Goal: Task Accomplishment & Management: Complete application form

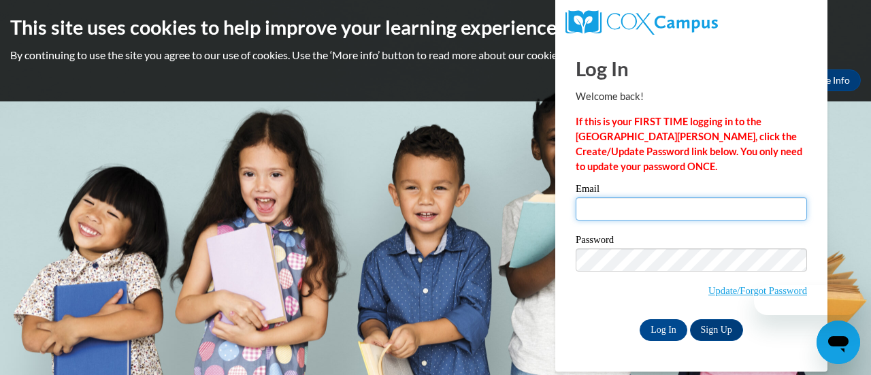
click at [627, 210] on input "Email" at bounding box center [691, 208] width 231 height 23
type input "[PERSON_NAME][EMAIL_ADDRESS][DOMAIN_NAME]"
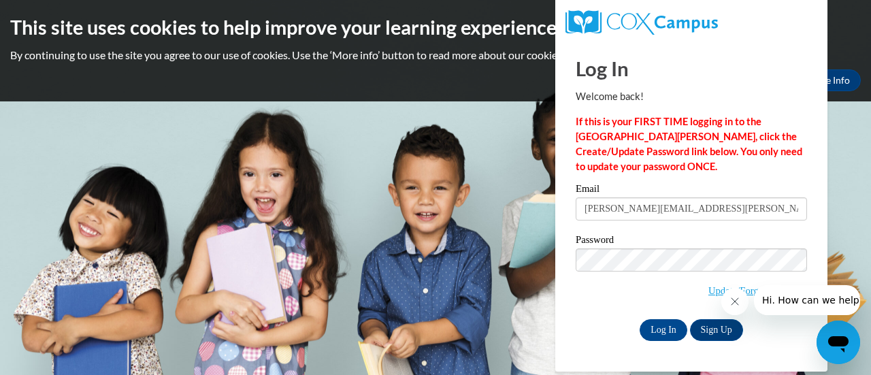
click at [585, 304] on span "Update/Forgot Password" at bounding box center [691, 276] width 231 height 56
click at [670, 325] on input "Log In" at bounding box center [664, 330] width 48 height 22
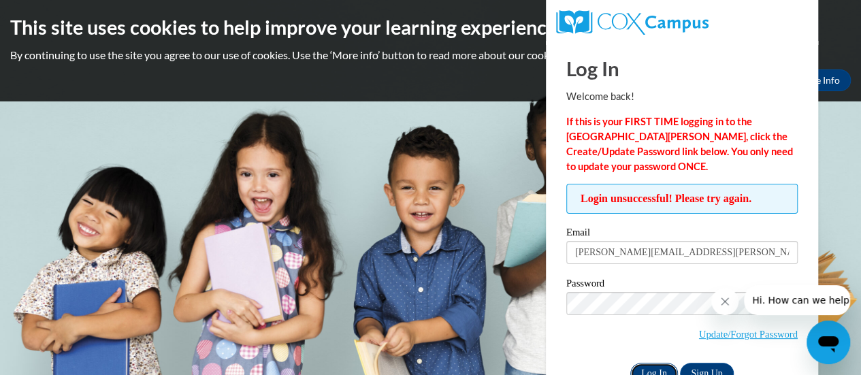
click at [656, 363] on input "Log In" at bounding box center [654, 374] width 48 height 22
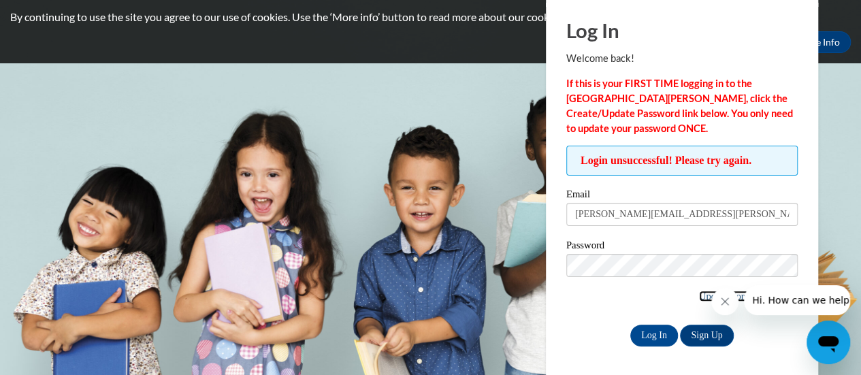
click at [700, 297] on link "Update/Forgot Password" at bounding box center [748, 296] width 99 height 11
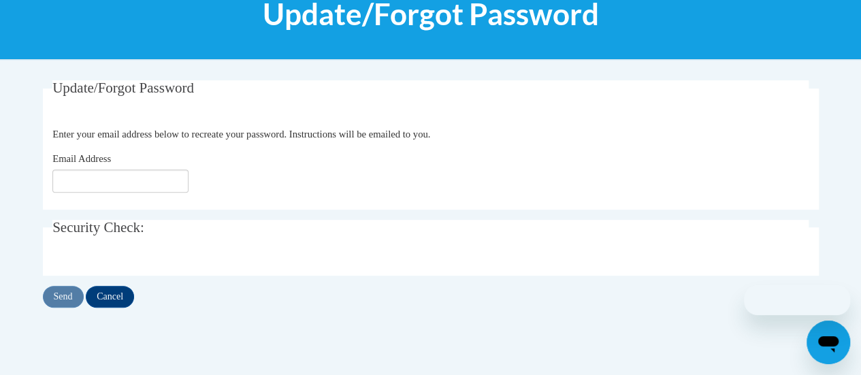
scroll to position [194, 0]
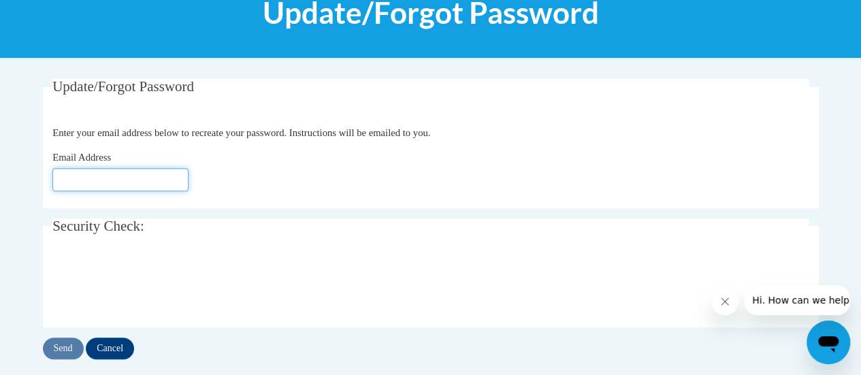
click at [155, 174] on input "Email Address" at bounding box center [120, 179] width 136 height 23
type input "m"
type input "[PERSON_NAME][EMAIL_ADDRESS][DOMAIN_NAME]"
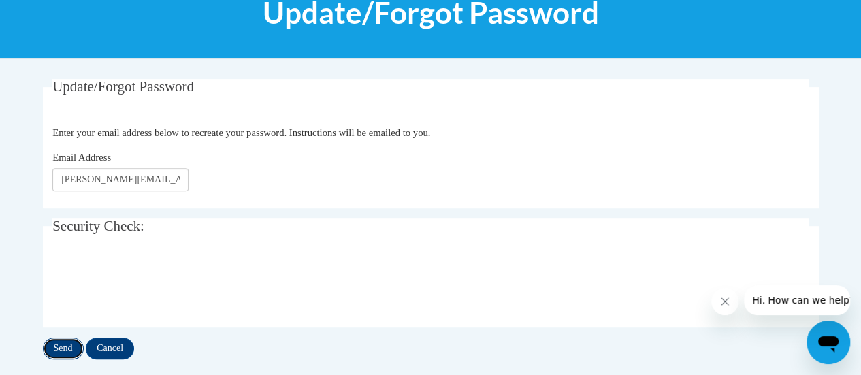
click at [60, 353] on input "Send" at bounding box center [63, 349] width 41 height 22
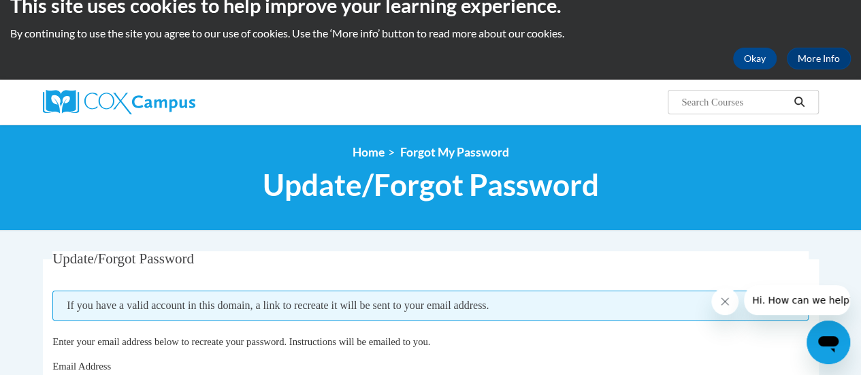
scroll to position [205, 0]
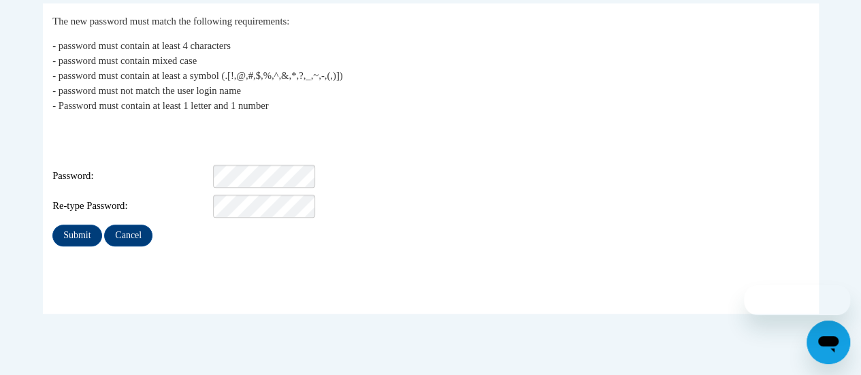
scroll to position [272, 0]
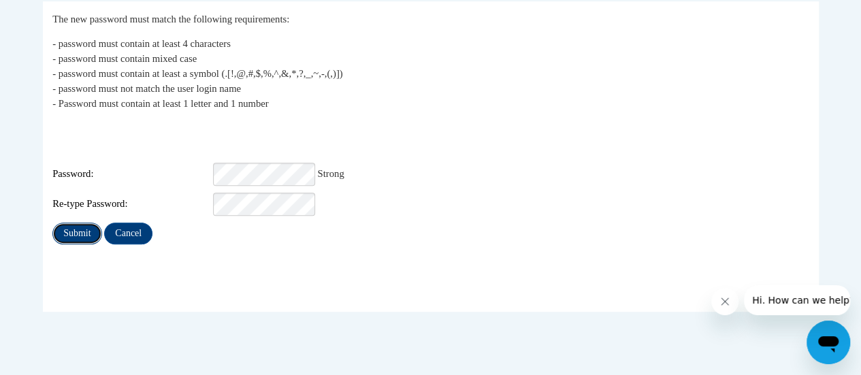
click at [76, 223] on input "Submit" at bounding box center [76, 234] width 49 height 22
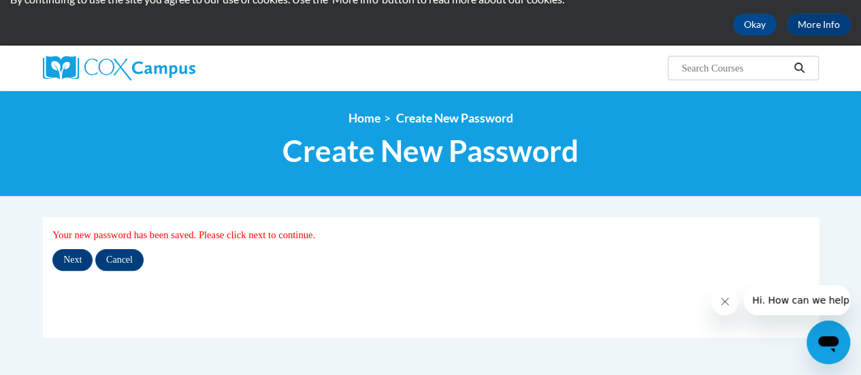
scroll to position [65, 0]
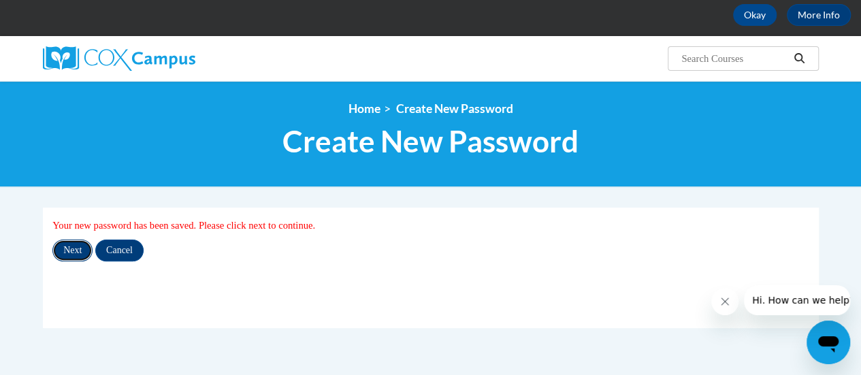
click at [81, 246] on input "Next" at bounding box center [72, 251] width 40 height 22
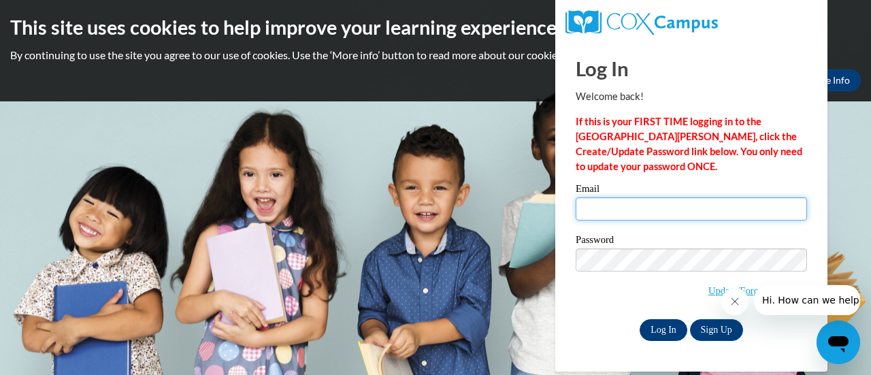
type input "megan.mahoney@rusd.org"
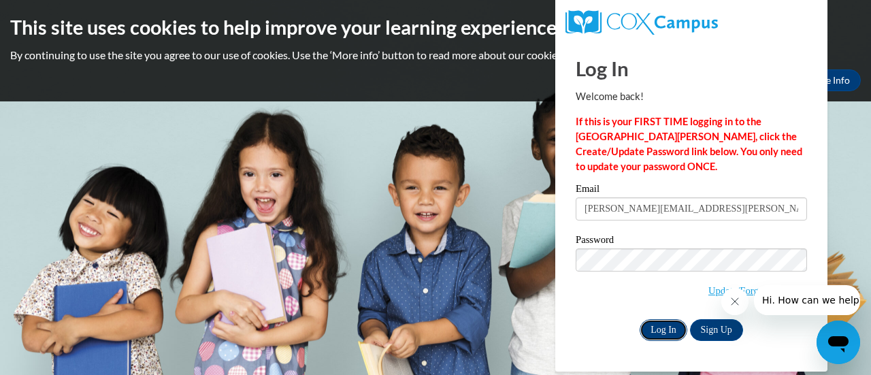
click at [663, 331] on input "Log In" at bounding box center [664, 330] width 48 height 22
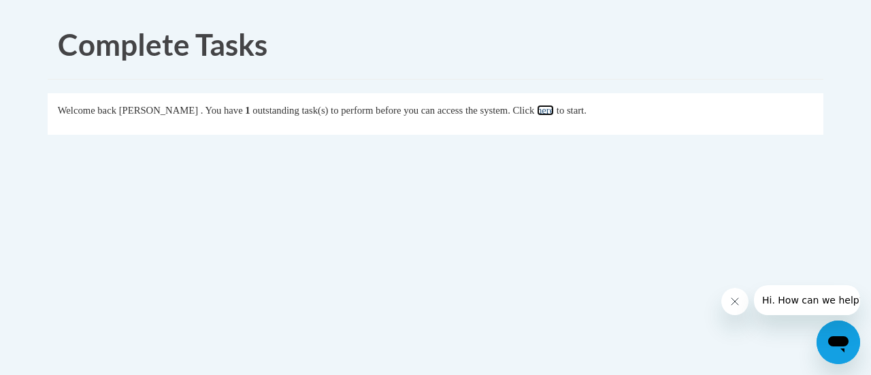
click at [554, 112] on link "here" at bounding box center [545, 110] width 17 height 11
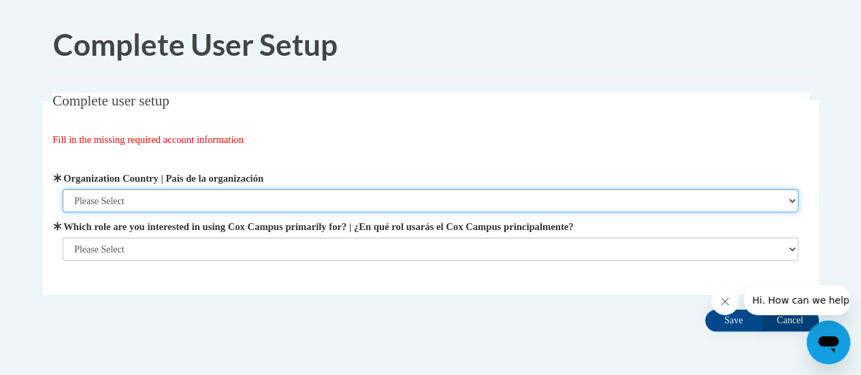
click at [189, 203] on select "Please Select [GEOGRAPHIC_DATA] | [GEOGRAPHIC_DATA] Outside of [GEOGRAPHIC_DATA…" at bounding box center [431, 200] width 736 height 23
select select "ad49bcad-a171-4b2e-b99c-48b446064914"
click at [63, 189] on select "Please Select [GEOGRAPHIC_DATA] | [GEOGRAPHIC_DATA] Outside of [GEOGRAPHIC_DATA…" at bounding box center [431, 200] width 736 height 23
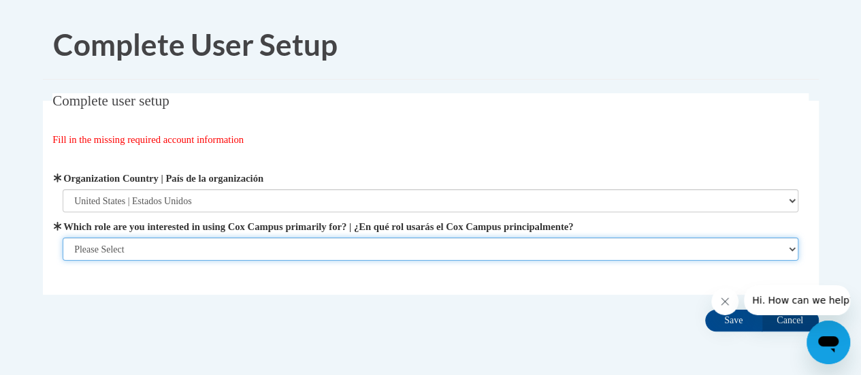
click at [189, 247] on select "Please Select College/University | Colegio/Universidad Community/Nonprofit Part…" at bounding box center [431, 249] width 736 height 23
select select "fbf2d438-af2f-41f8-98f1-81c410e29de3"
click at [63, 261] on select "Please Select College/University | Colegio/Universidad Community/Nonprofit Part…" at bounding box center [431, 249] width 736 height 23
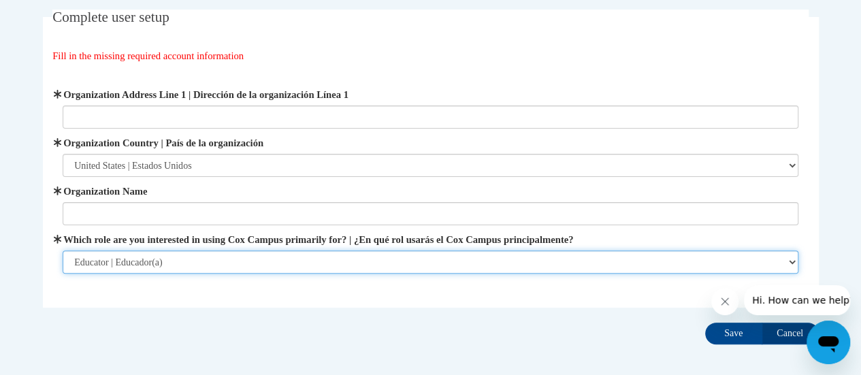
scroll to position [86, 0]
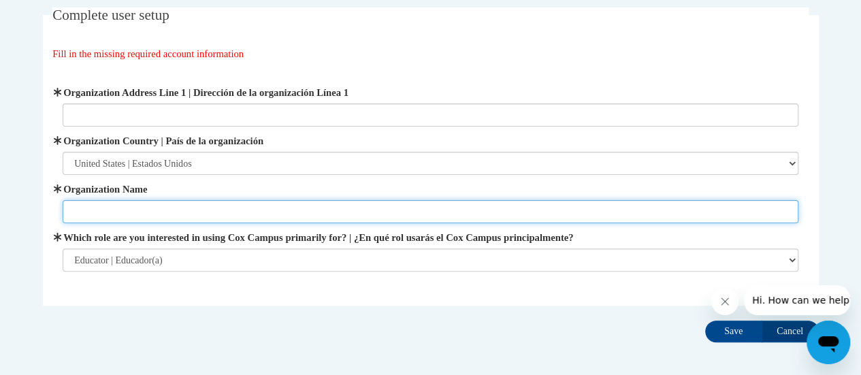
click at [234, 212] on input "Organization Name" at bounding box center [431, 211] width 736 height 23
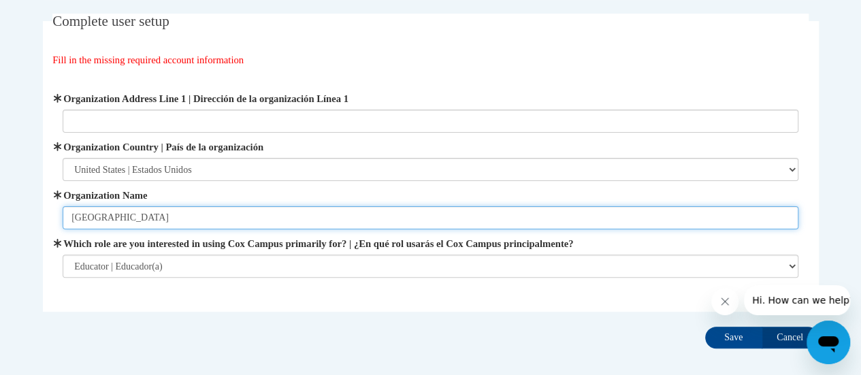
scroll to position [74, 0]
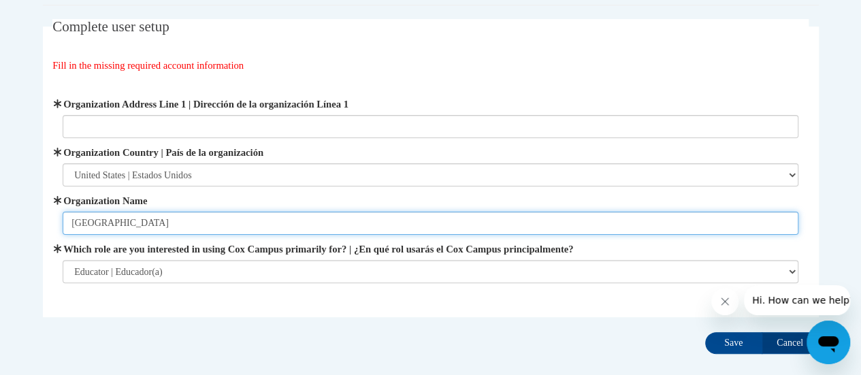
type input "Racine Unified School District"
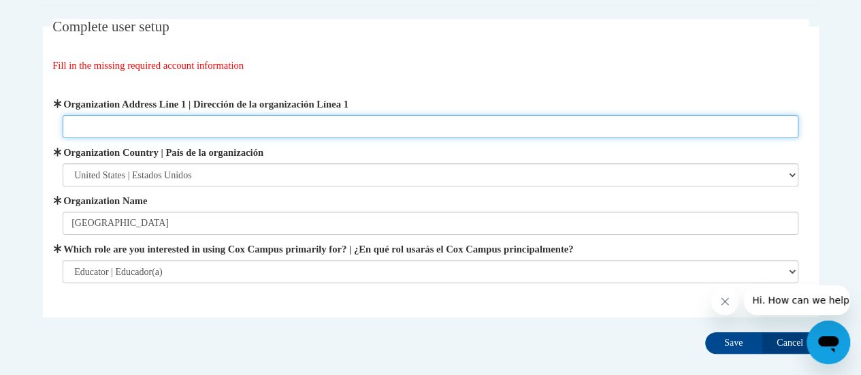
click at [221, 128] on input "Organization Address Line 1 | Dirección de la organización Línea 1" at bounding box center [431, 126] width 736 height 23
paste input "3109 Mt. Pleasant St. Racine, WI 53404"
type input "3109 Mt. Pleasant St. Racine, WI 53404"
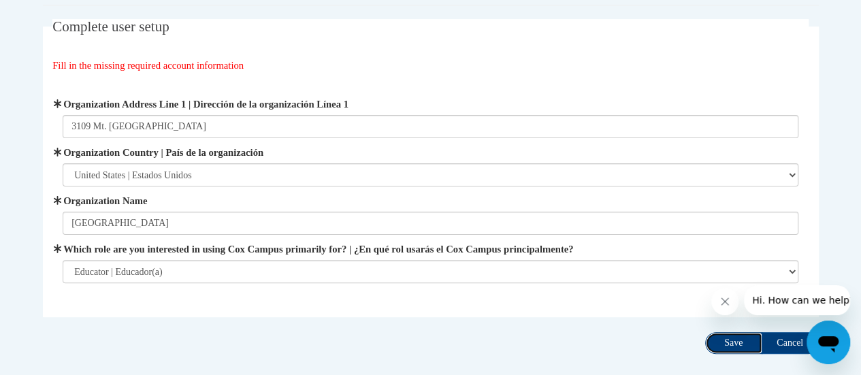
click at [730, 340] on input "Save" at bounding box center [733, 343] width 57 height 22
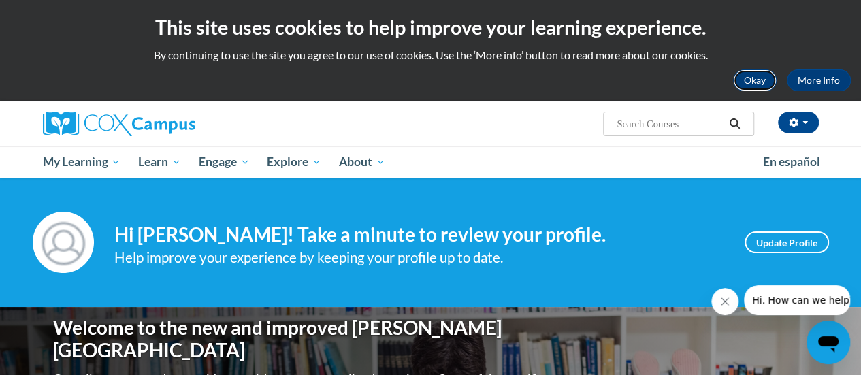
click at [751, 83] on button "Okay" at bounding box center [755, 80] width 44 height 22
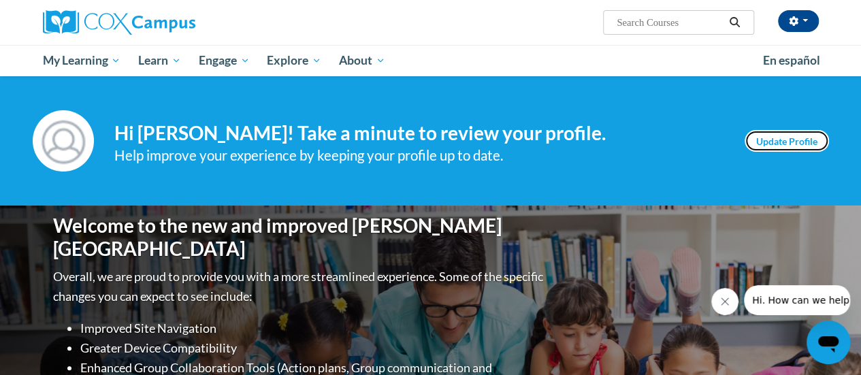
click at [780, 140] on link "Update Profile" at bounding box center [786, 141] width 84 height 22
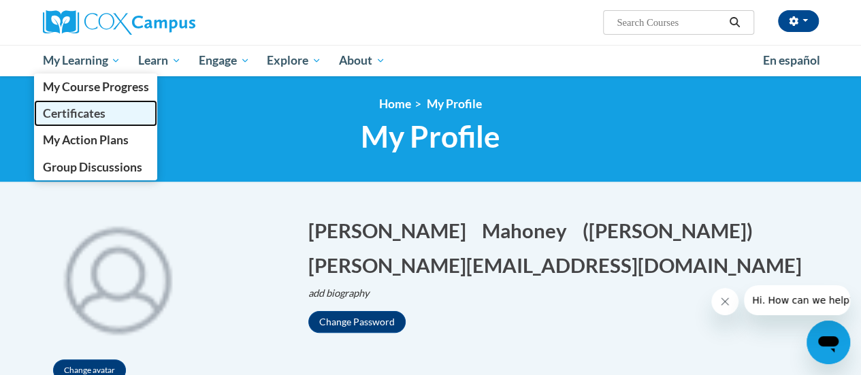
click at [78, 116] on span "Certificates" at bounding box center [73, 113] width 63 height 14
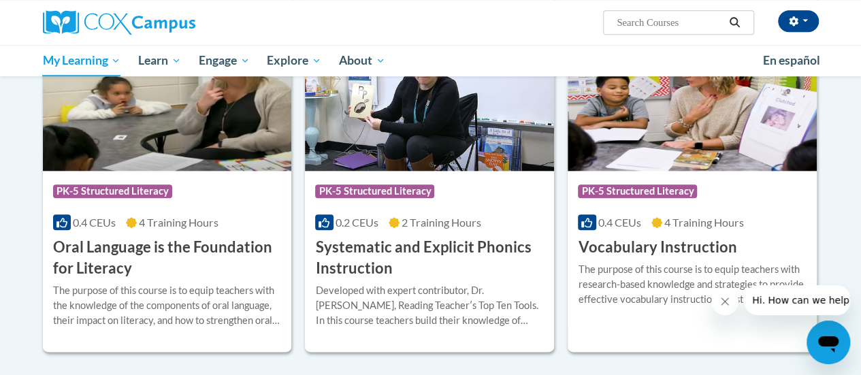
scroll to position [664, 0]
